Goal: Task Accomplishment & Management: Use online tool/utility

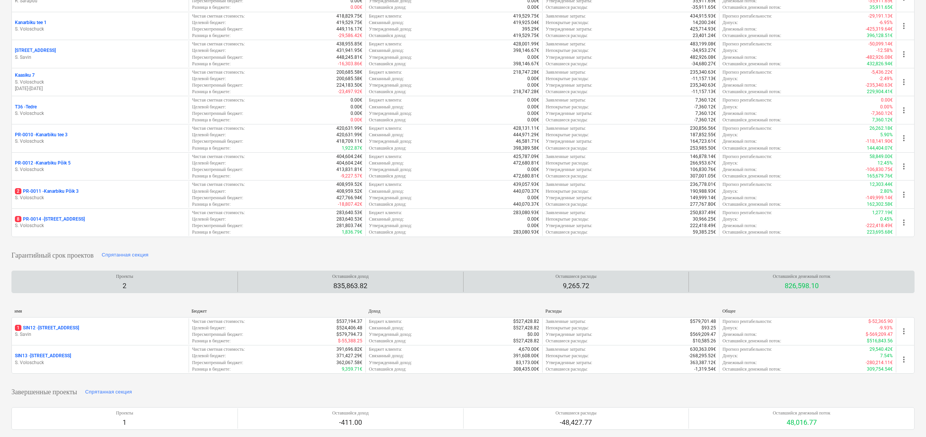
scroll to position [295, 0]
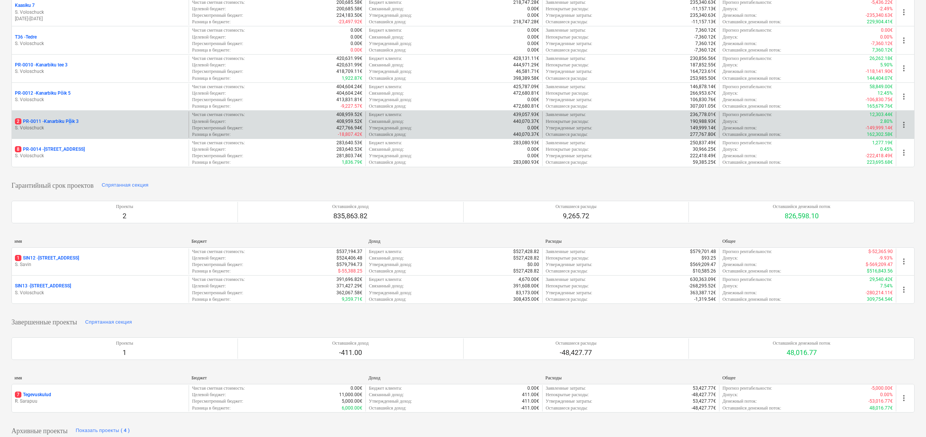
click at [72, 119] on p "2 PR-0011 - Kanarbiku Põik 3" at bounding box center [47, 121] width 64 height 6
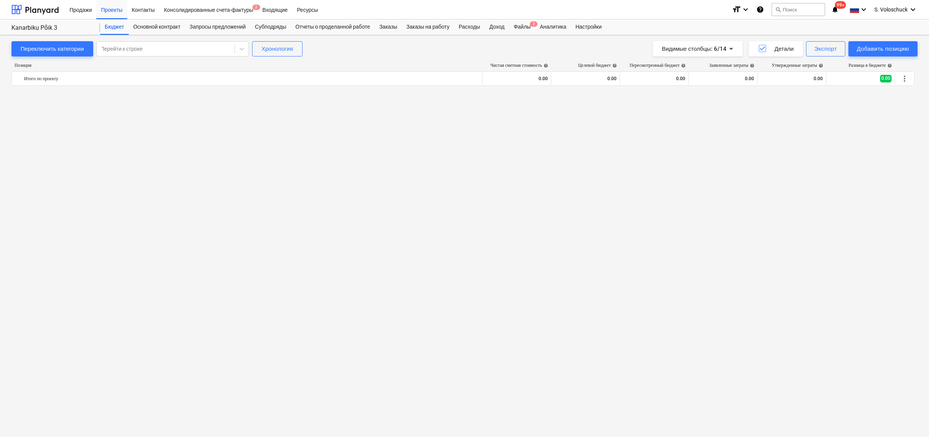
scroll to position [914, 0]
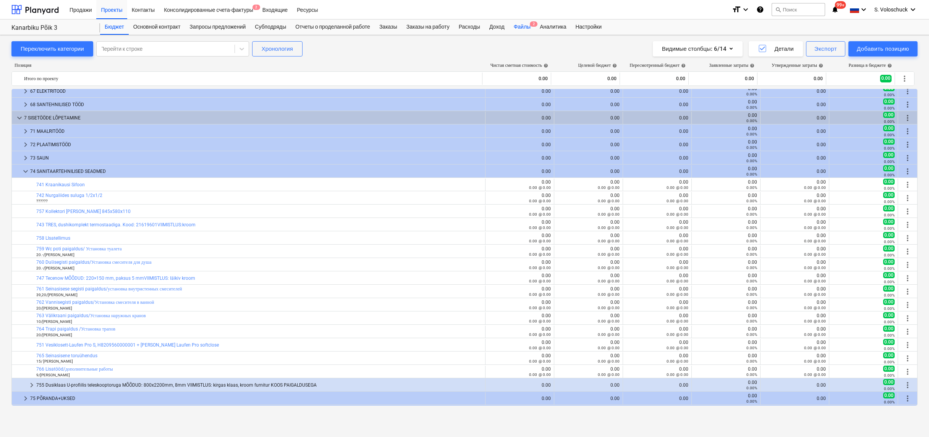
click at [535, 25] on div "Файлы 2" at bounding box center [522, 26] width 26 height 15
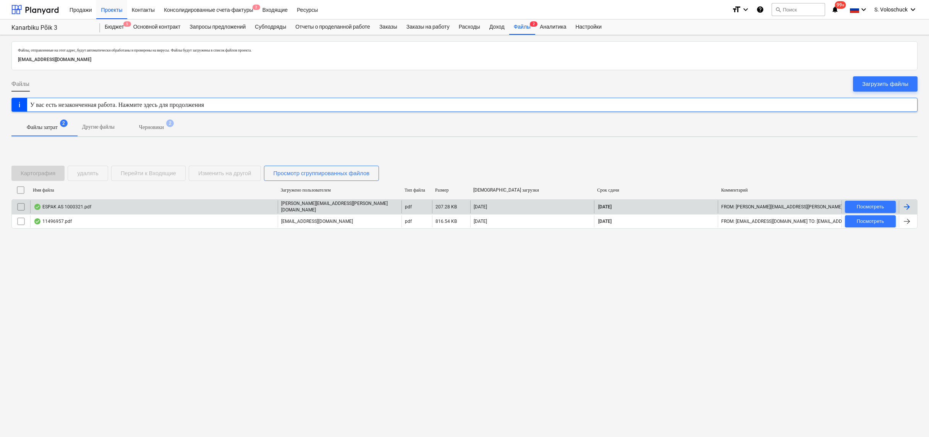
click at [182, 201] on div "ESPAK AS 1000321.pdf" at bounding box center [153, 206] width 247 height 13
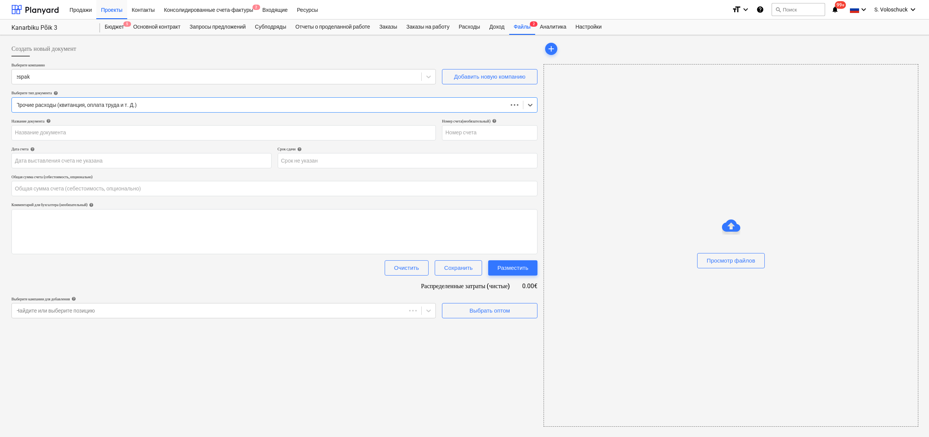
type input "0.00"
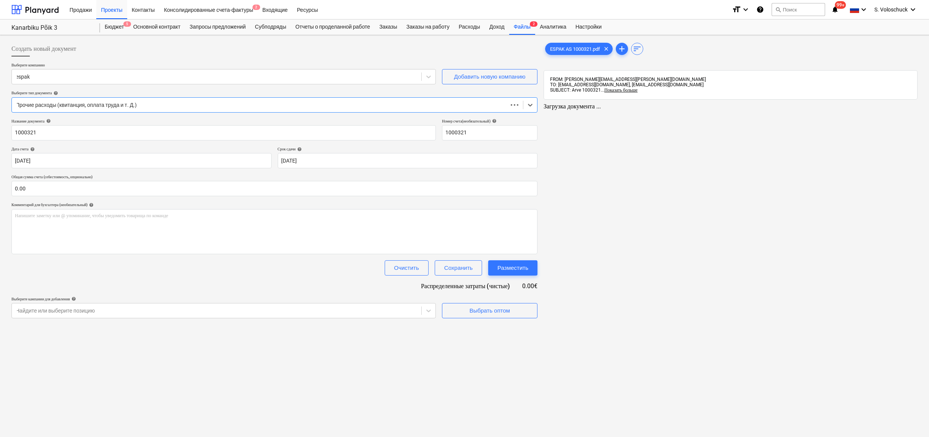
type input "1000321"
type input "[DATE]"
click at [153, 190] on input "text" at bounding box center [273, 188] width 524 height 15
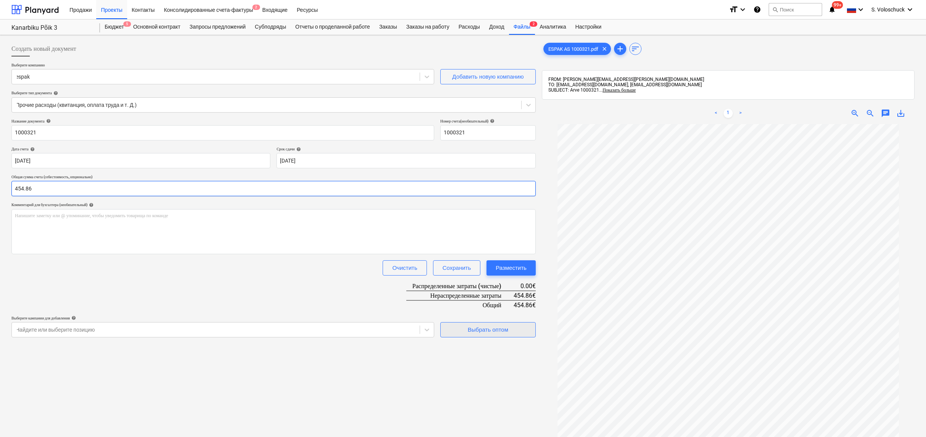
type input "454.86"
click at [494, 325] on div "Выбрать оптом" at bounding box center [488, 330] width 40 height 10
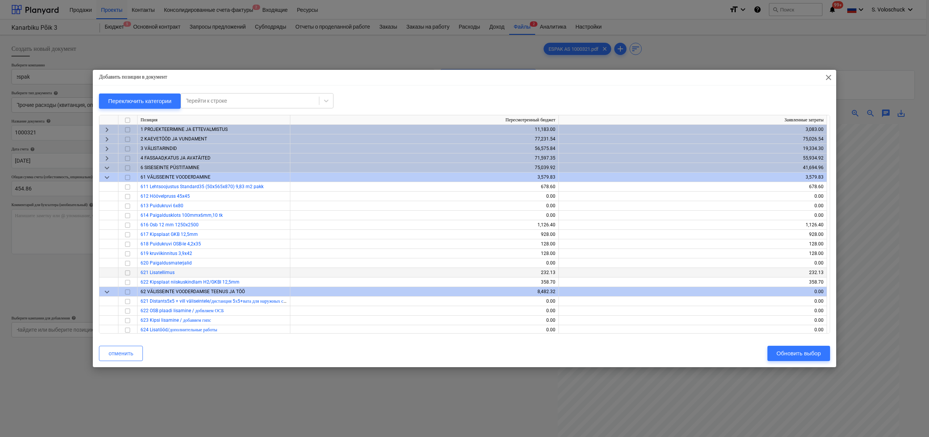
click at [130, 273] on input "checkbox" at bounding box center [127, 272] width 9 height 9
click at [780, 352] on div "Обновить выбор" at bounding box center [798, 354] width 44 height 10
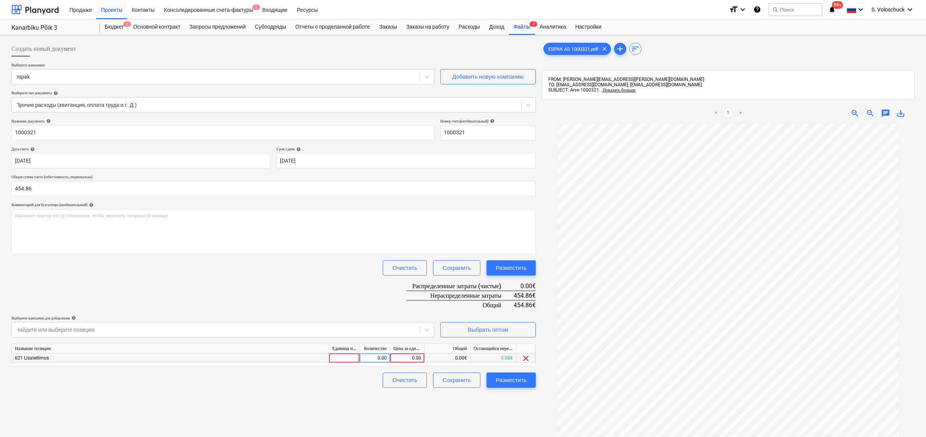
click at [417, 359] on div "0.00" at bounding box center [407, 359] width 28 height 10
type input "454.86"
click at [476, 404] on div "Создать новый документ Выберите компанию espak Добавить новую компанию Выберите…" at bounding box center [273, 290] width 530 height 505
click at [501, 381] on div "Разместить" at bounding box center [511, 380] width 31 height 10
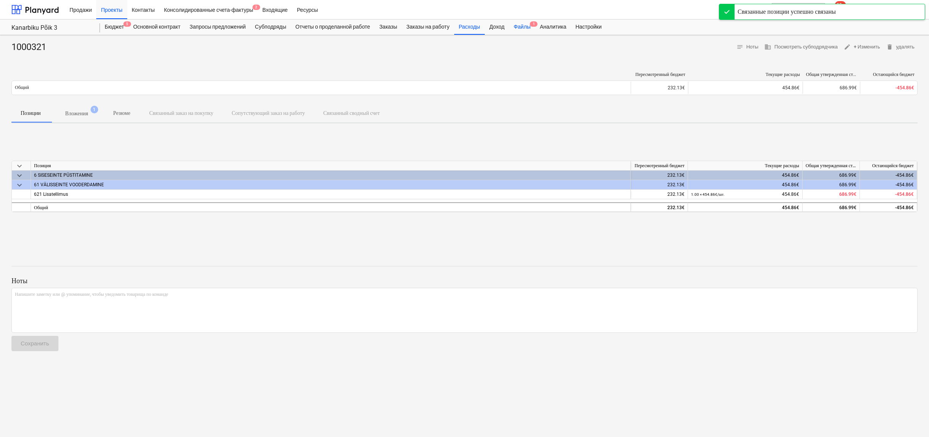
click at [535, 24] on div "Файлы 1" at bounding box center [522, 26] width 26 height 15
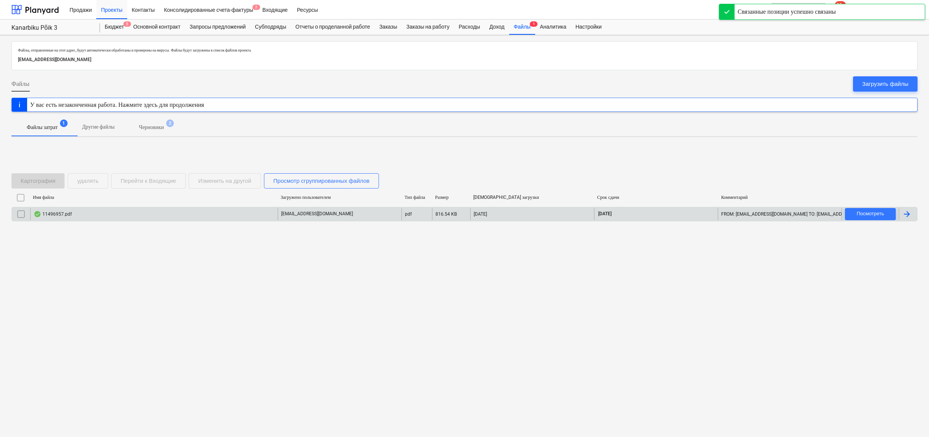
click at [162, 214] on div "11496957.pdf" at bounding box center [153, 214] width 247 height 12
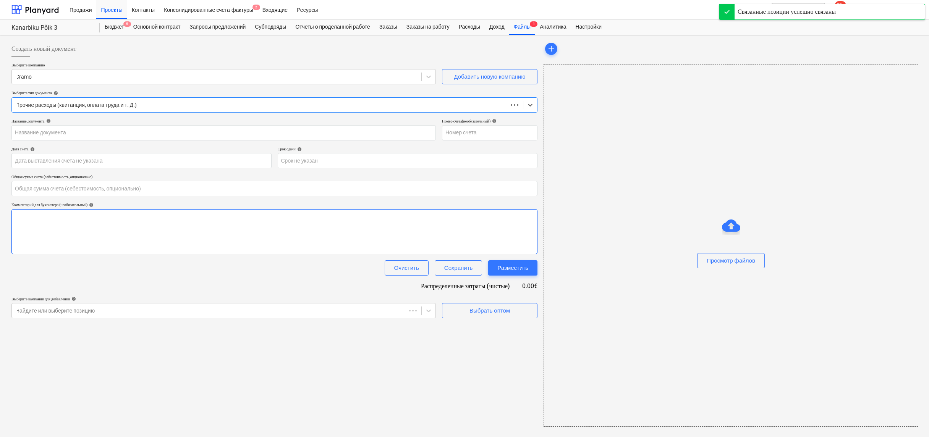
type input "0.00"
type input "11496957"
type input "[DATE]"
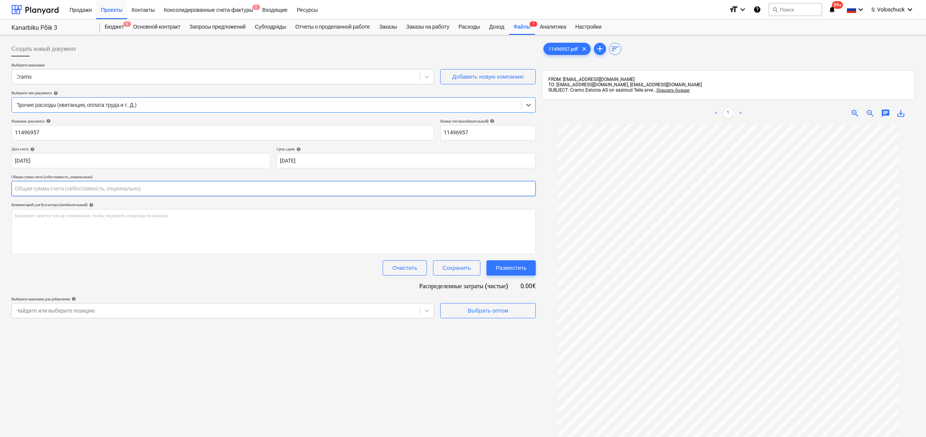
click at [67, 181] on input "text" at bounding box center [273, 188] width 524 height 15
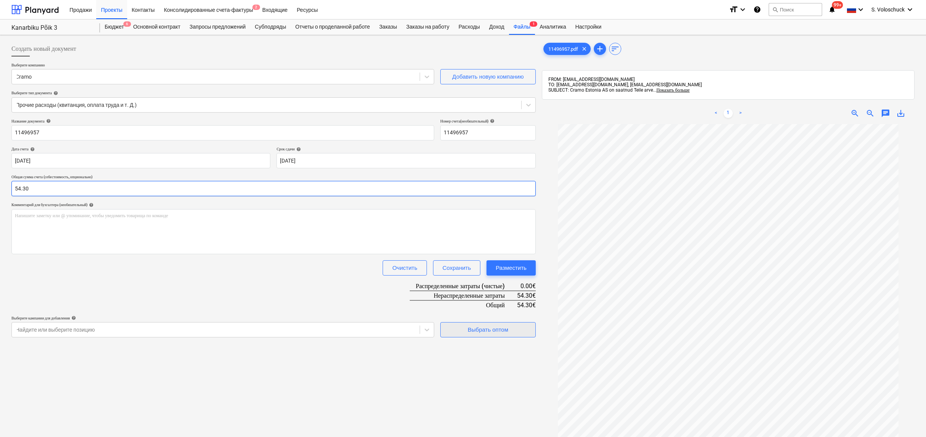
type input "54.30"
click at [484, 326] on div "Выбрать оптом" at bounding box center [488, 330] width 40 height 10
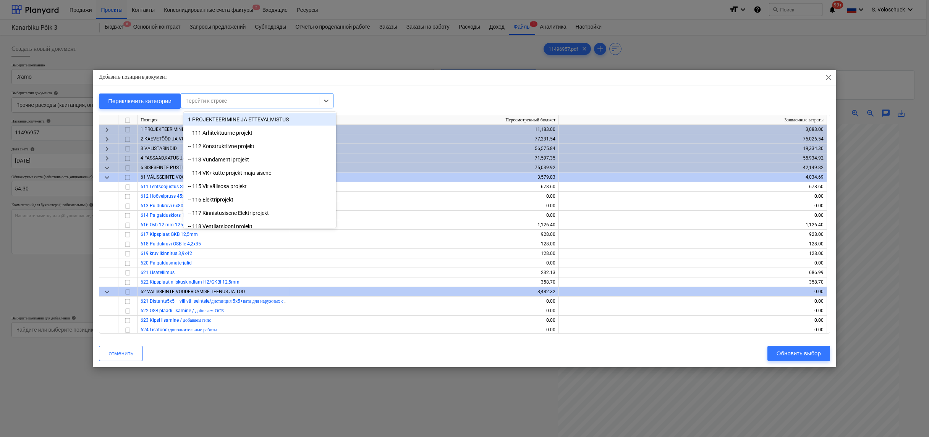
click at [302, 101] on div at bounding box center [250, 101] width 130 height 8
type input "tellin"
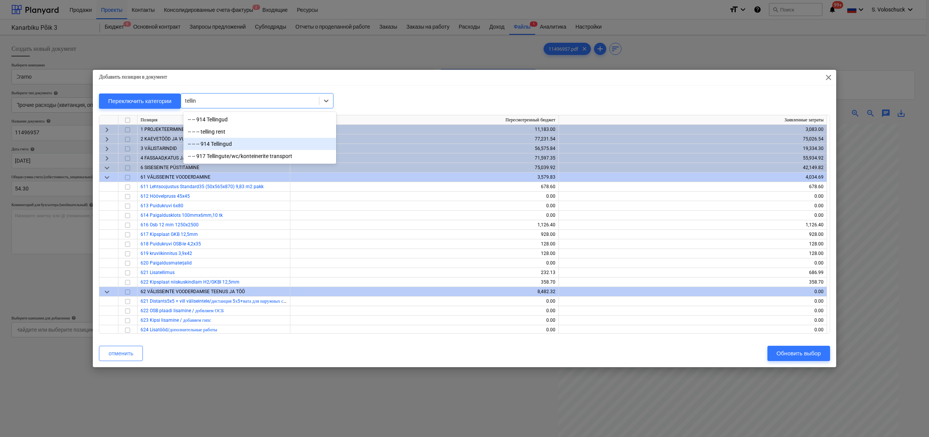
click at [264, 141] on div "-- -- -- 914 Tellingud" at bounding box center [259, 144] width 153 height 12
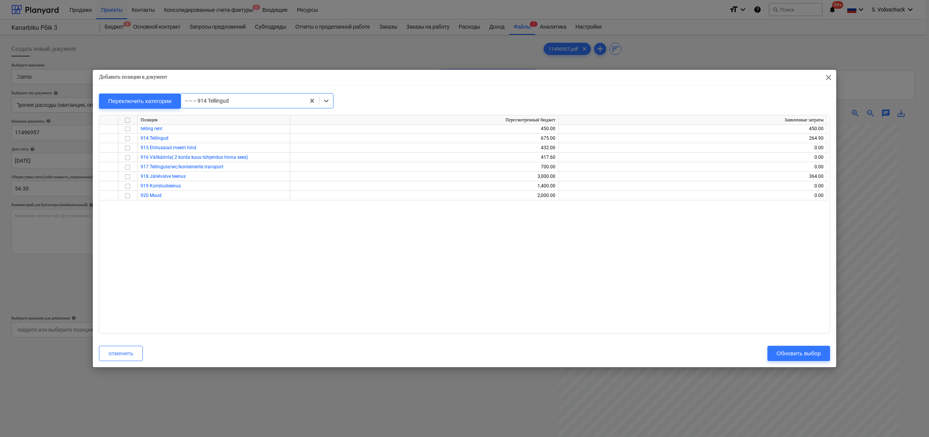
scroll to position [6376, 0]
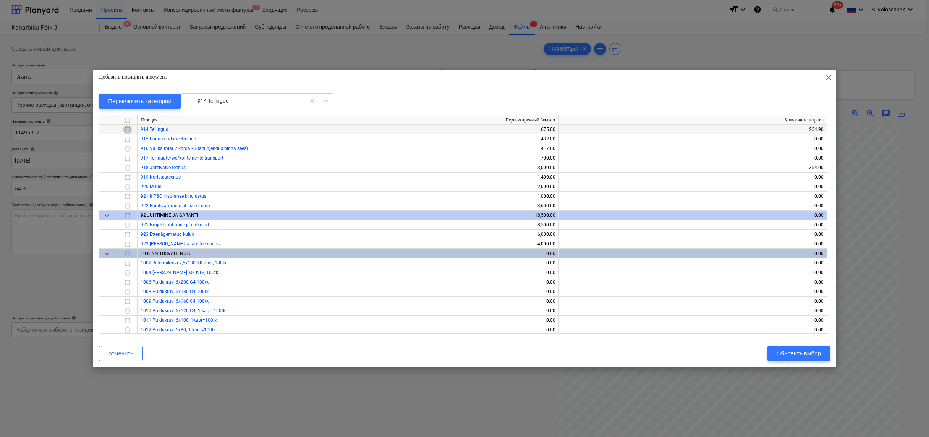
click at [127, 129] on input "checkbox" at bounding box center [127, 129] width 9 height 9
click at [799, 353] on div "Обновить выбор" at bounding box center [798, 354] width 44 height 10
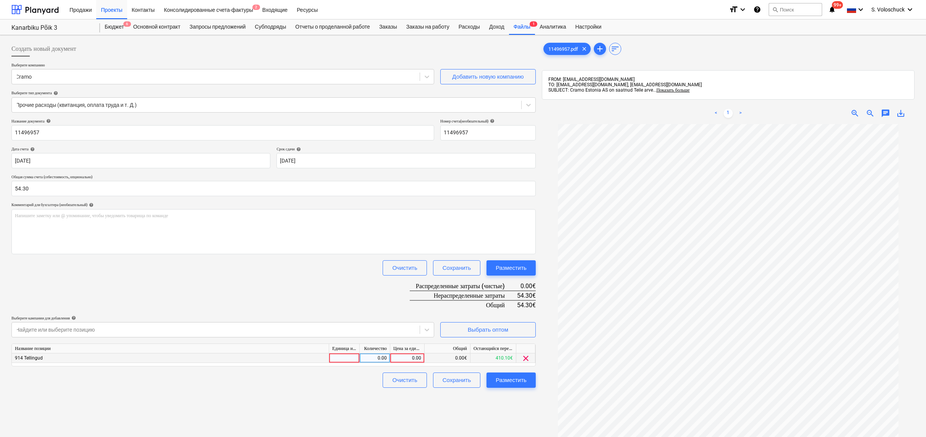
click at [405, 356] on div "0.00" at bounding box center [407, 359] width 28 height 10
type input "54.30"
click at [518, 419] on div "Создать новый документ Выберите компанию Cramo Добавить новую компанию Выберите…" at bounding box center [273, 290] width 530 height 505
click at [518, 380] on div "Разместить" at bounding box center [511, 380] width 31 height 10
